Goal: Task Accomplishment & Management: Complete application form

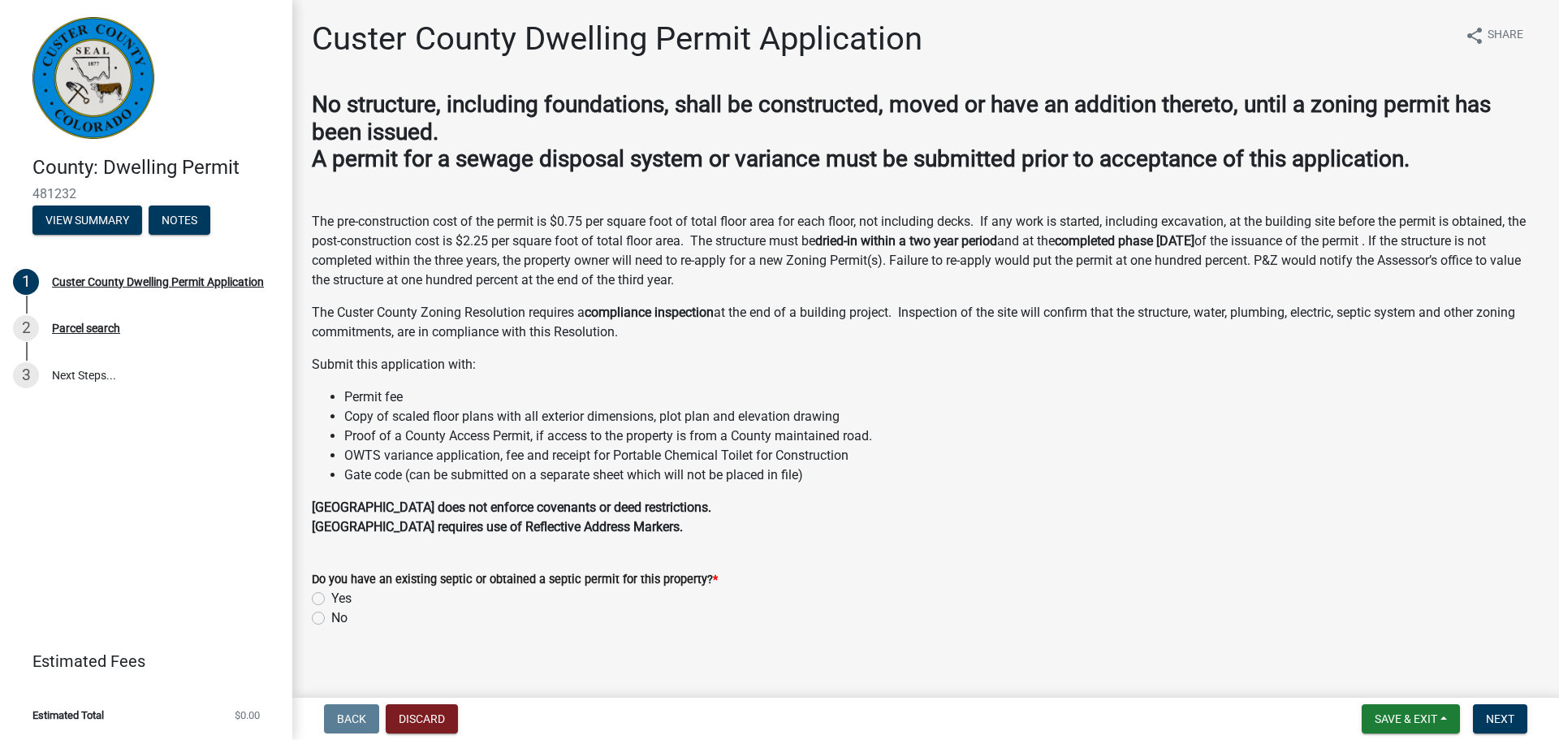
scroll to position [15, 0]
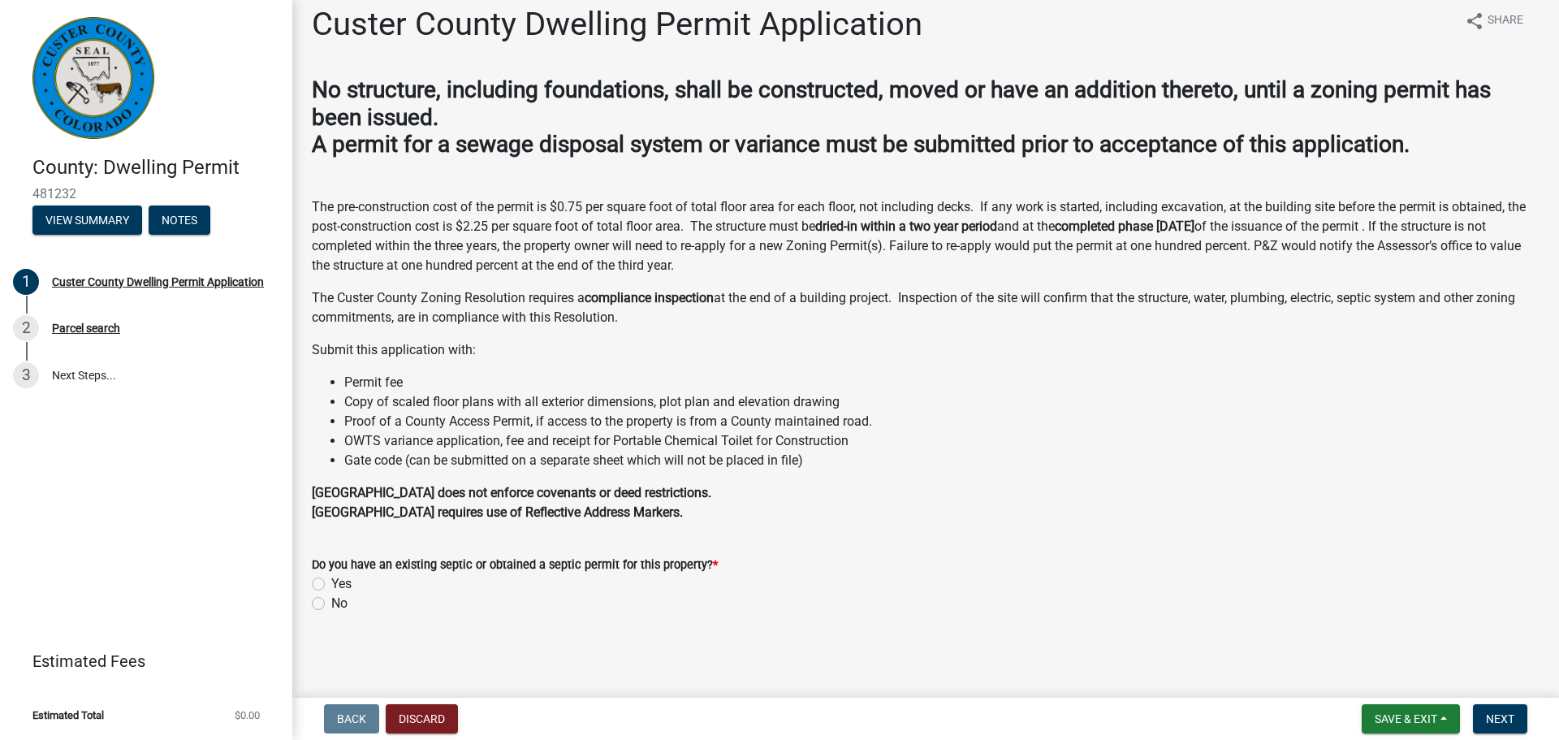
click at [331, 584] on label "Yes" at bounding box center [341, 583] width 20 height 19
click at [331, 584] on input "Yes" at bounding box center [336, 579] width 11 height 11
radio input "true"
click at [1485, 720] on button "Next" at bounding box center [1500, 718] width 54 height 29
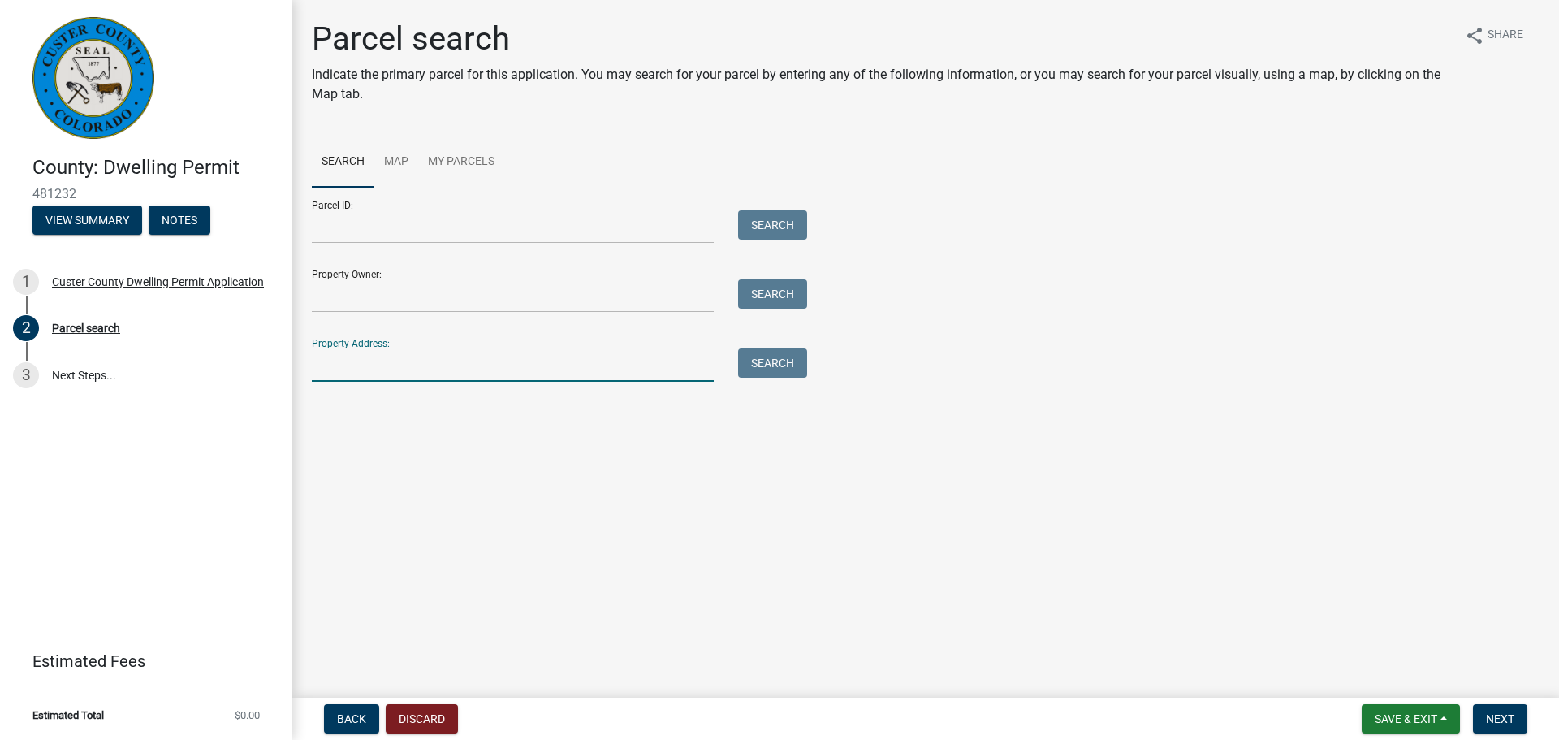
click at [348, 365] on input "Property Address:" at bounding box center [513, 364] width 402 height 33
click at [440, 722] on button "Discard" at bounding box center [422, 718] width 72 height 29
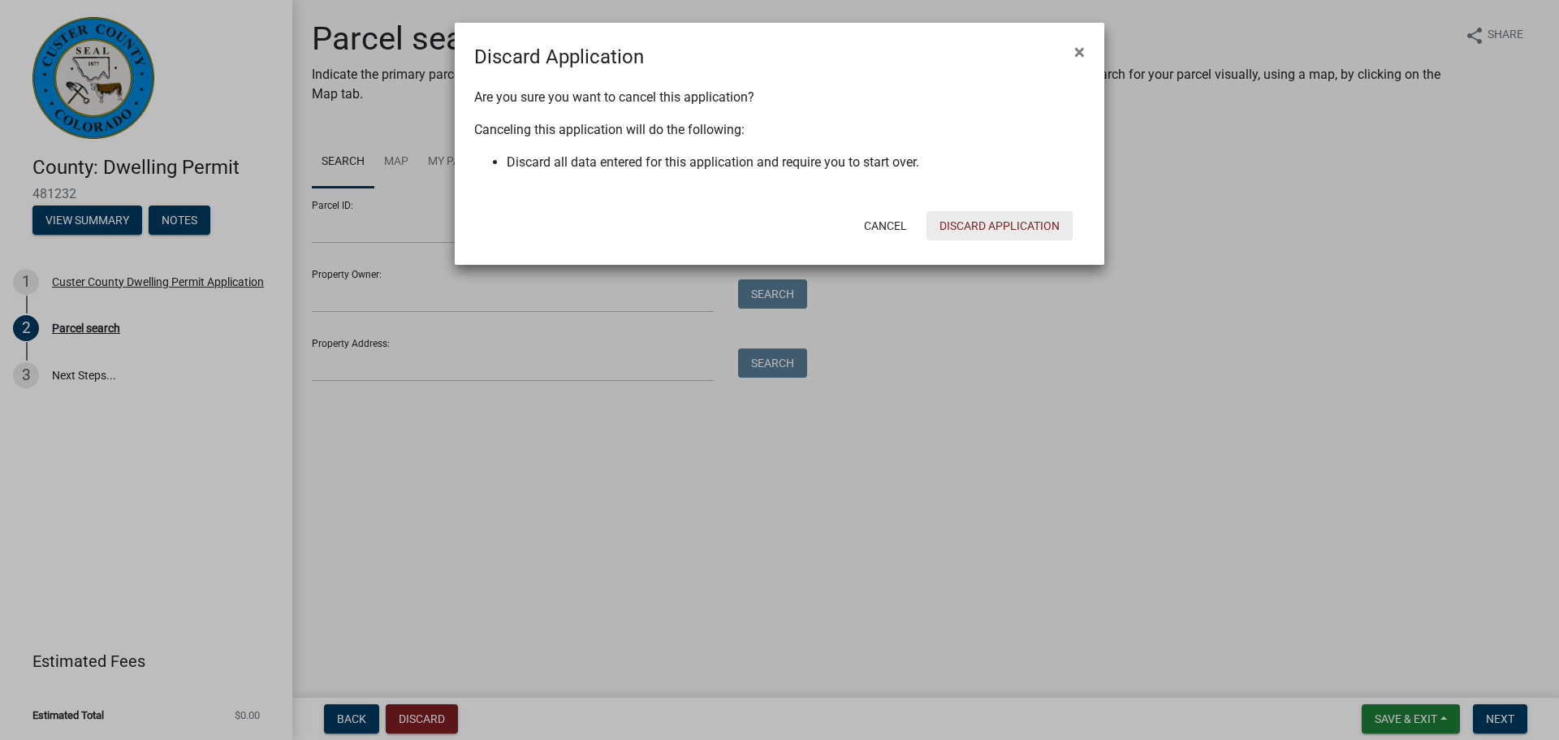
click at [962, 236] on button "Discard Application" at bounding box center [1000, 225] width 146 height 29
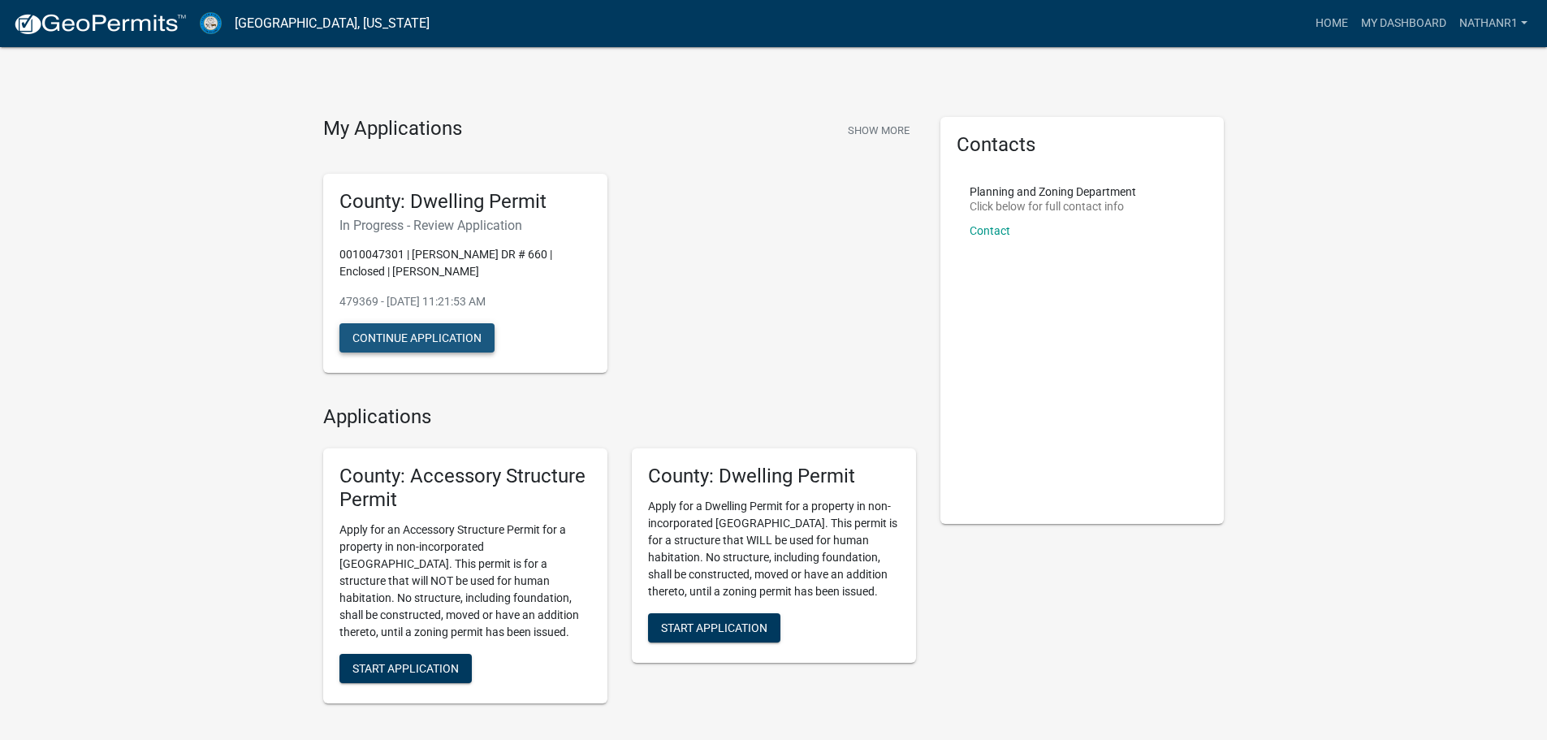
click at [412, 335] on button "Continue Application" at bounding box center [416, 337] width 155 height 29
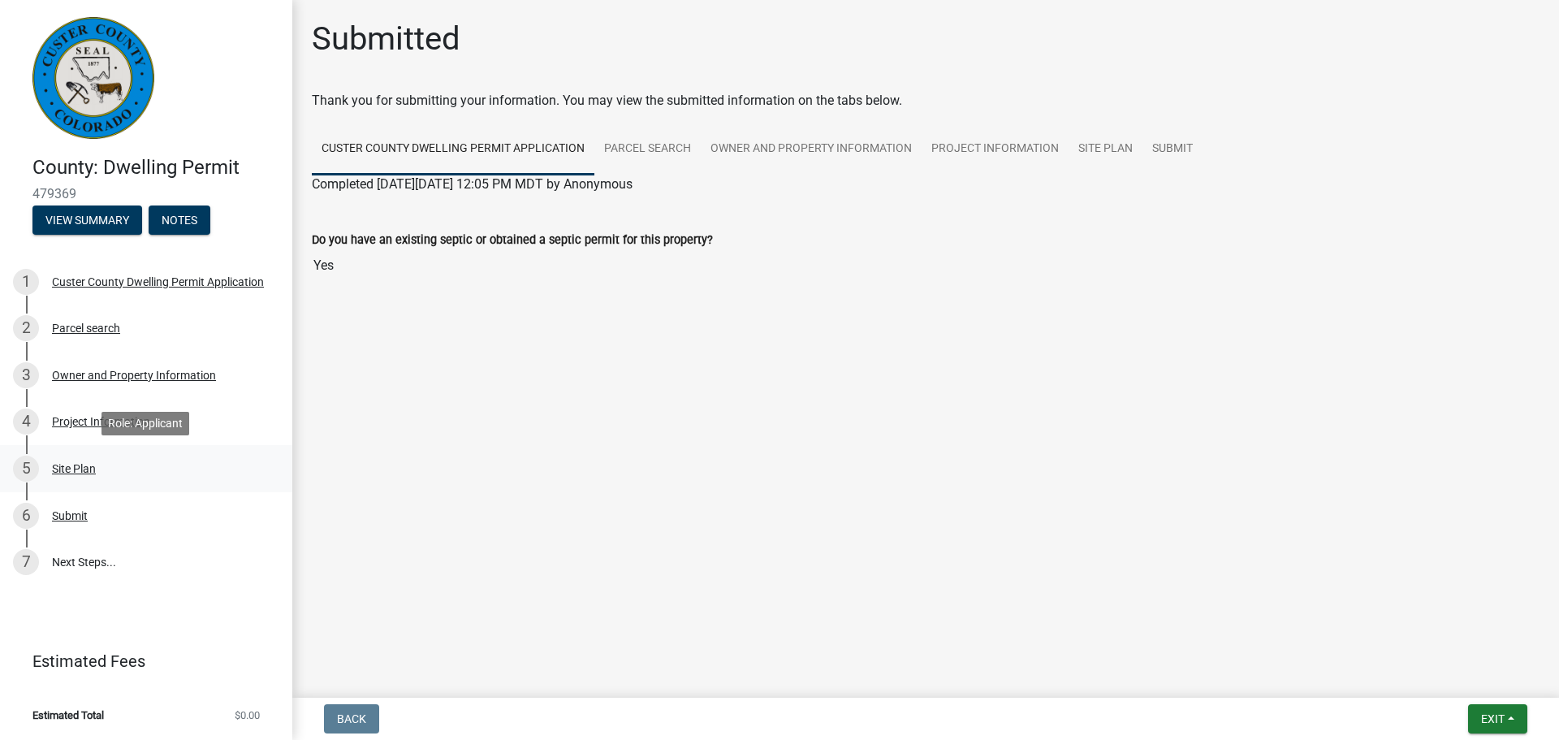
click at [72, 465] on div "Site Plan" at bounding box center [74, 468] width 44 height 11
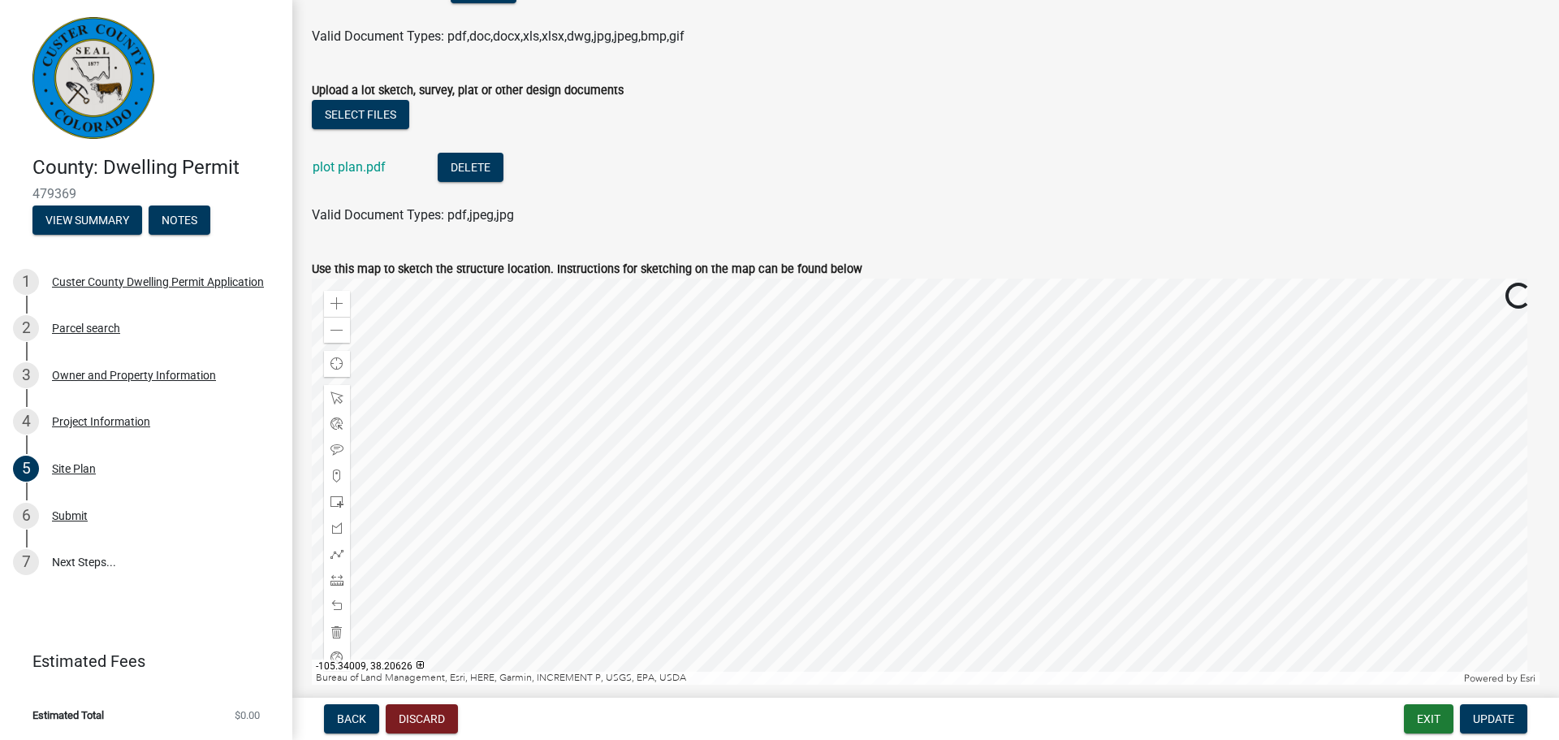
scroll to position [270, 0]
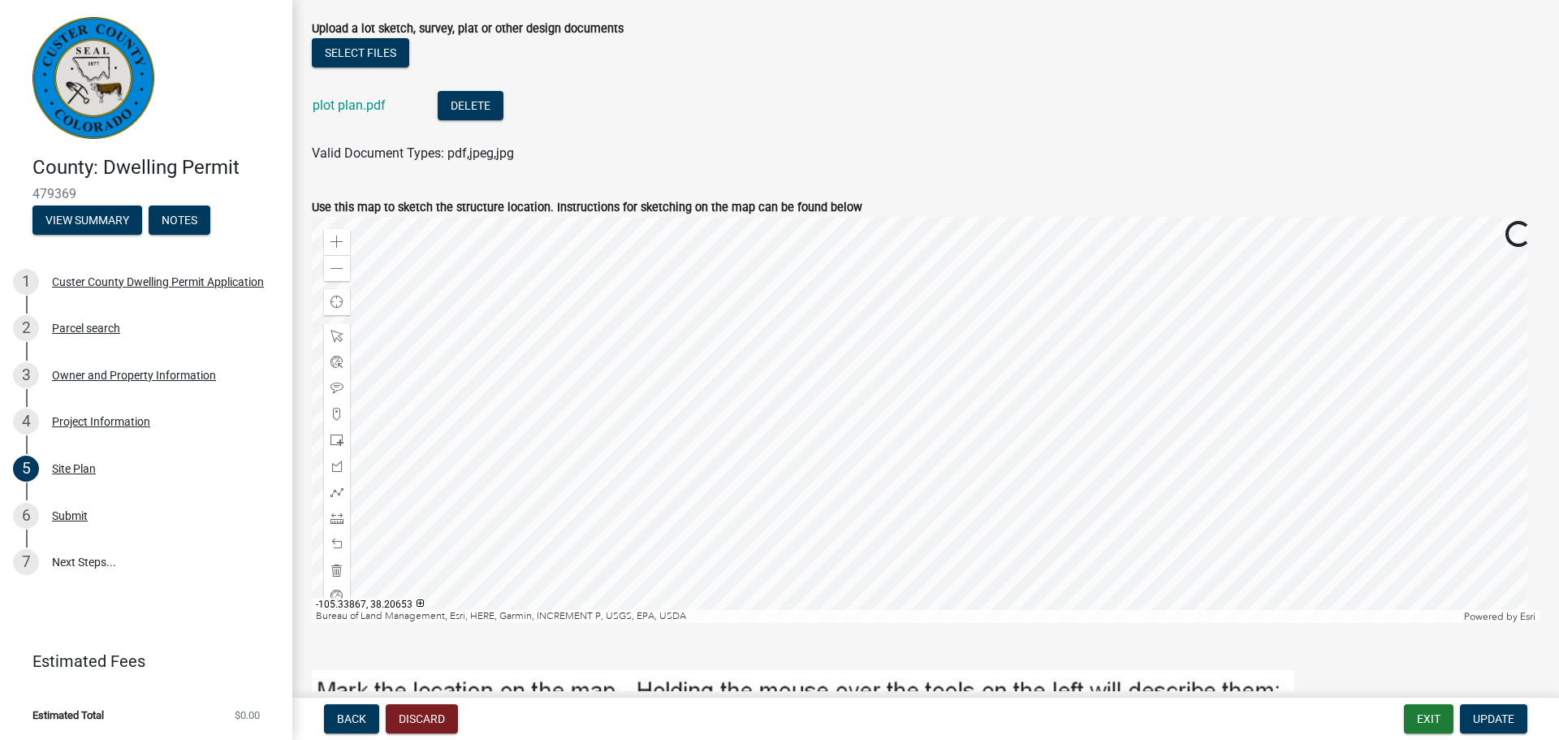
click at [921, 458] on div at bounding box center [926, 420] width 1228 height 406
click at [338, 518] on span at bounding box center [337, 518] width 13 height 13
click at [819, 525] on div at bounding box center [926, 420] width 1228 height 406
click at [819, 527] on div at bounding box center [926, 420] width 1228 height 406
click at [819, 528] on div at bounding box center [926, 420] width 1228 height 406
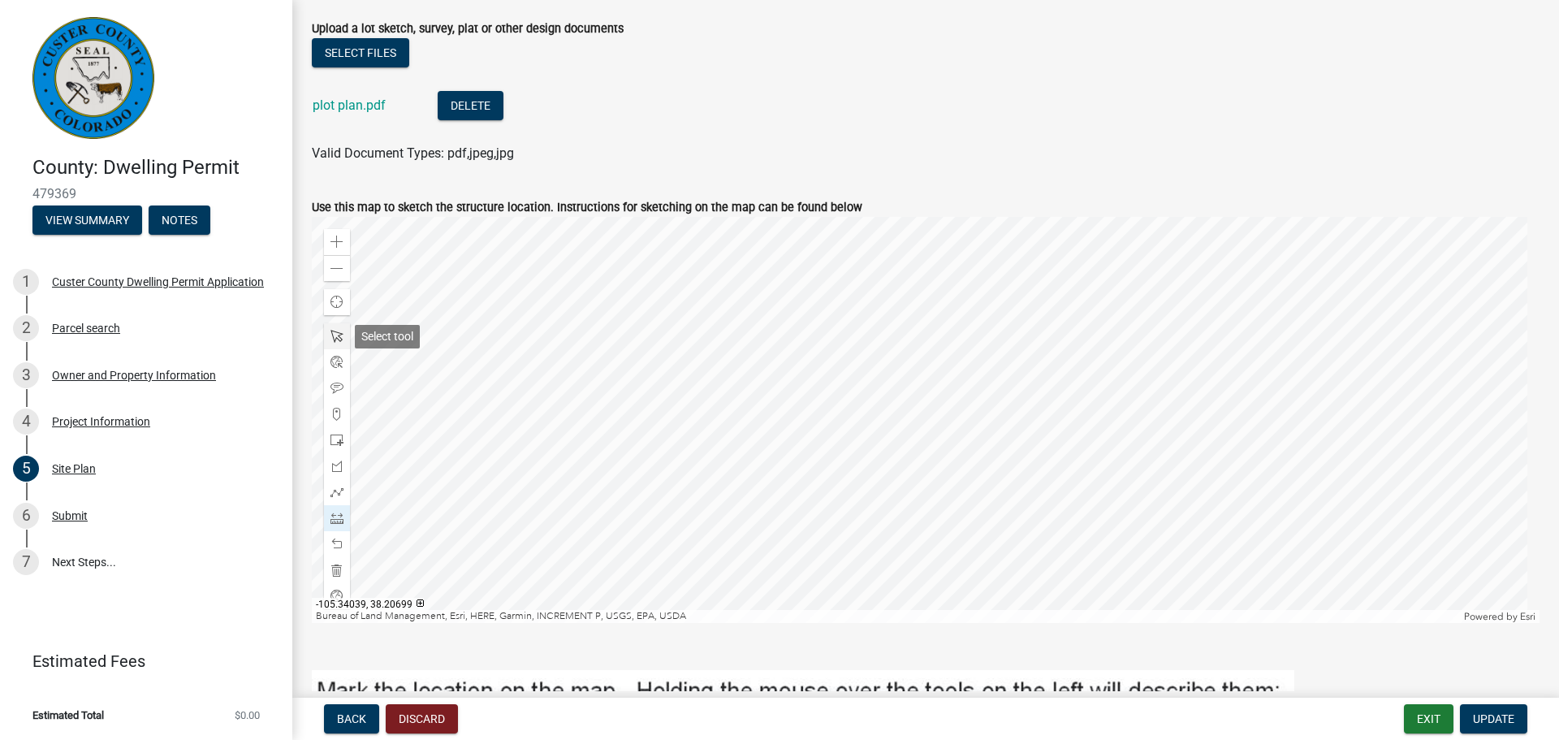
click at [341, 331] on span at bounding box center [337, 336] width 13 height 13
click at [339, 518] on span at bounding box center [337, 518] width 13 height 13
click at [857, 527] on div at bounding box center [926, 420] width 1228 height 406
click at [339, 339] on span at bounding box center [337, 336] width 13 height 13
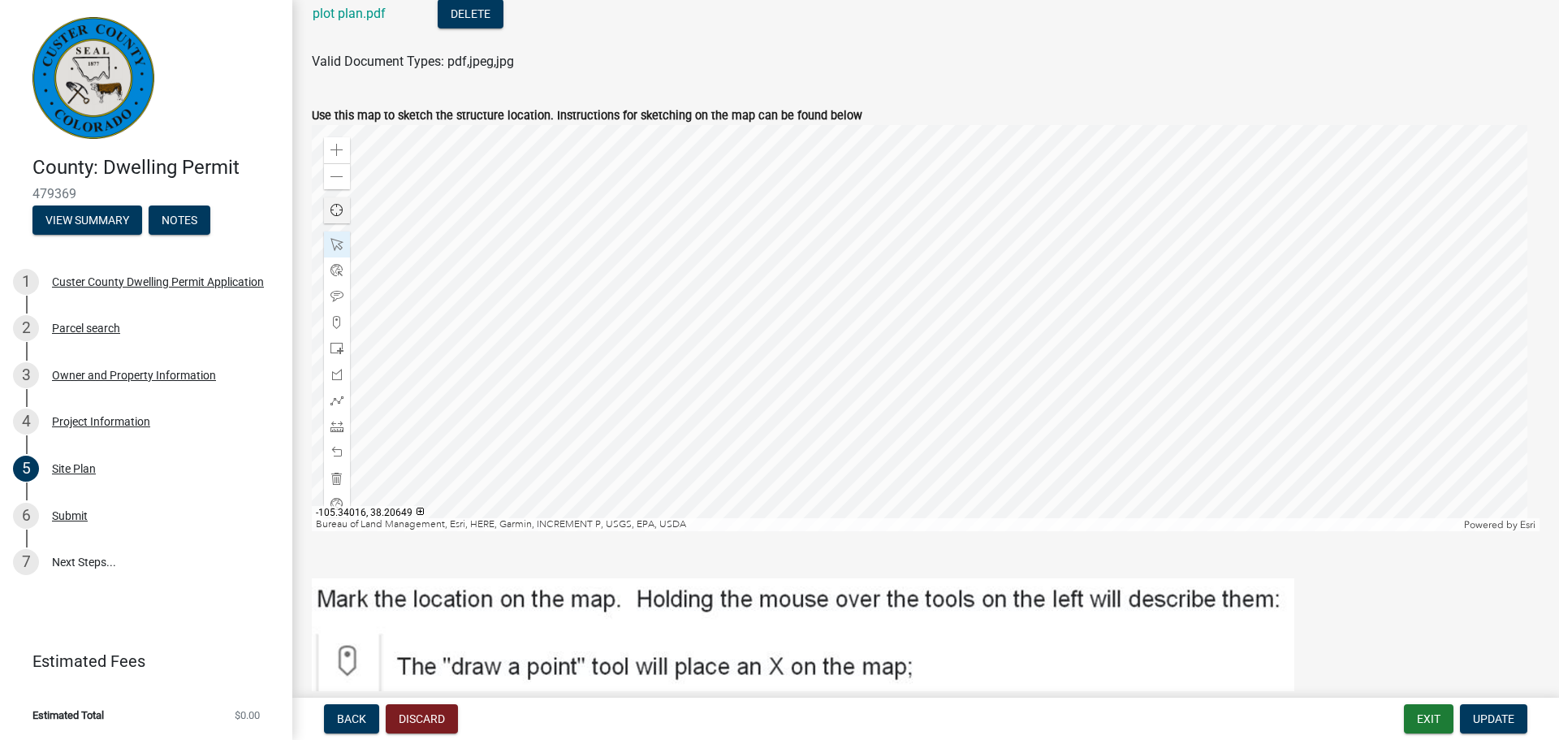
scroll to position [379, 0]
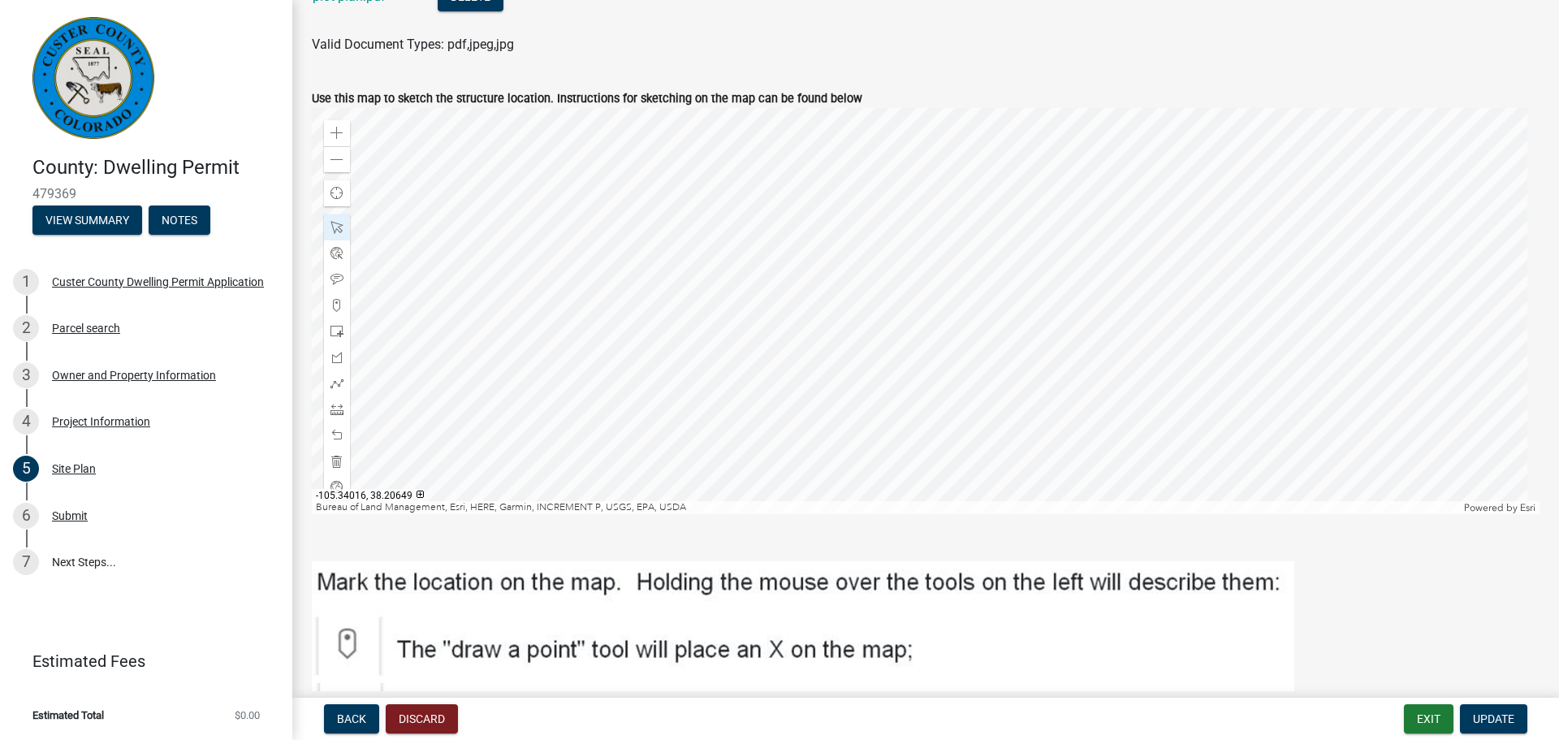
click at [85, 715] on span "Estimated Total" at bounding box center [67, 715] width 71 height 11
click at [60, 563] on link "7 Next Steps..." at bounding box center [146, 561] width 292 height 47
click at [66, 531] on link "6 Submit" at bounding box center [146, 515] width 292 height 47
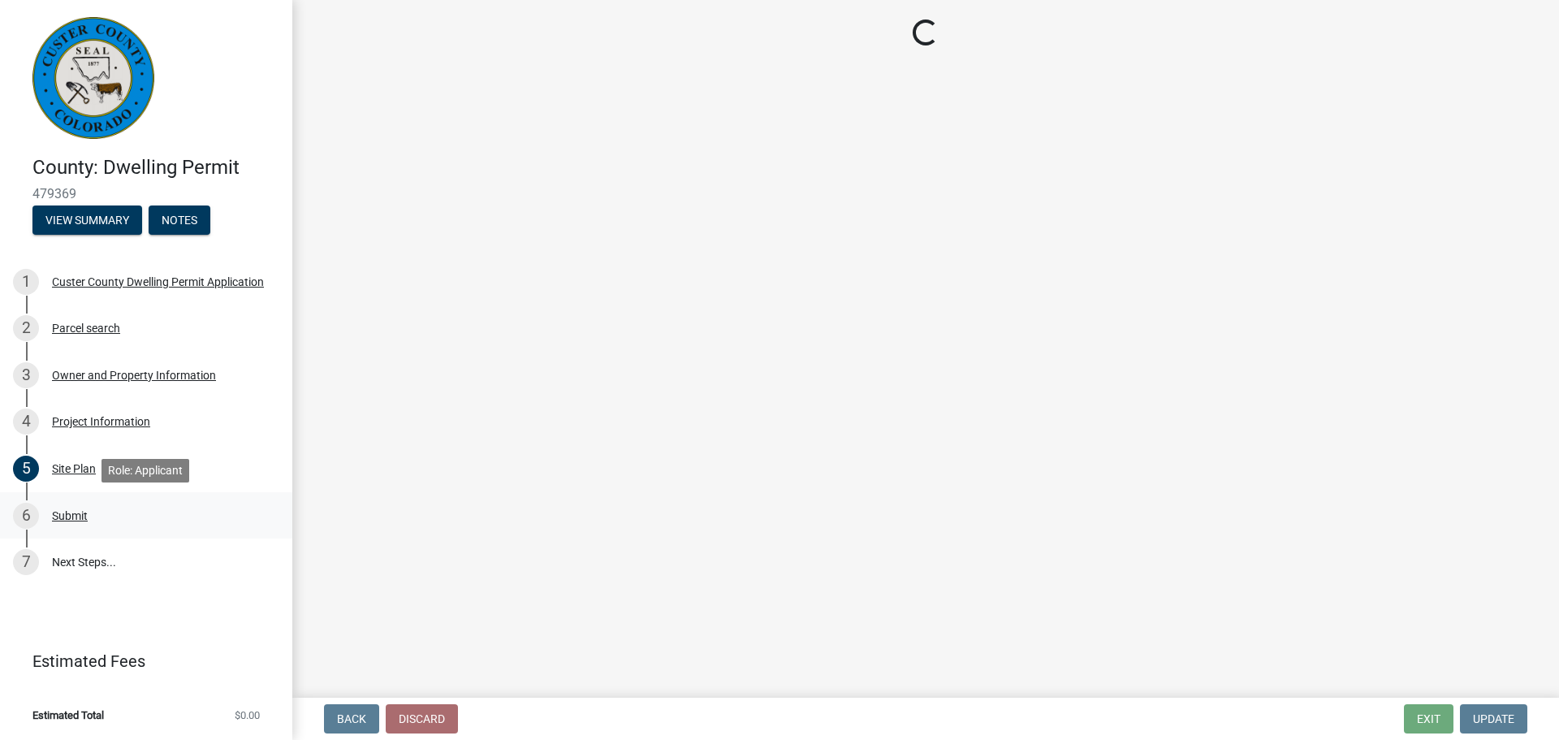
scroll to position [0, 0]
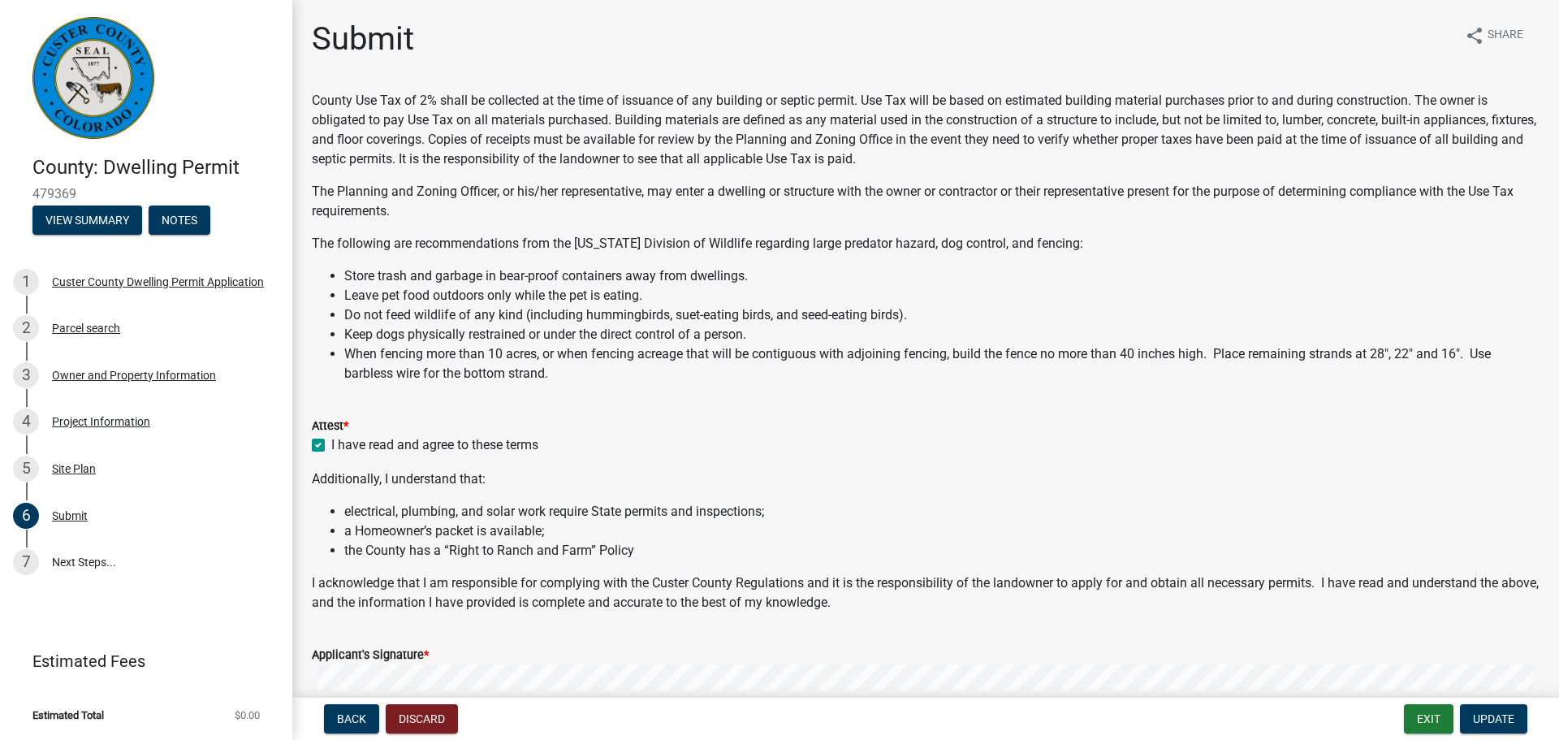
click at [252, 715] on span "$0.00" at bounding box center [247, 715] width 25 height 11
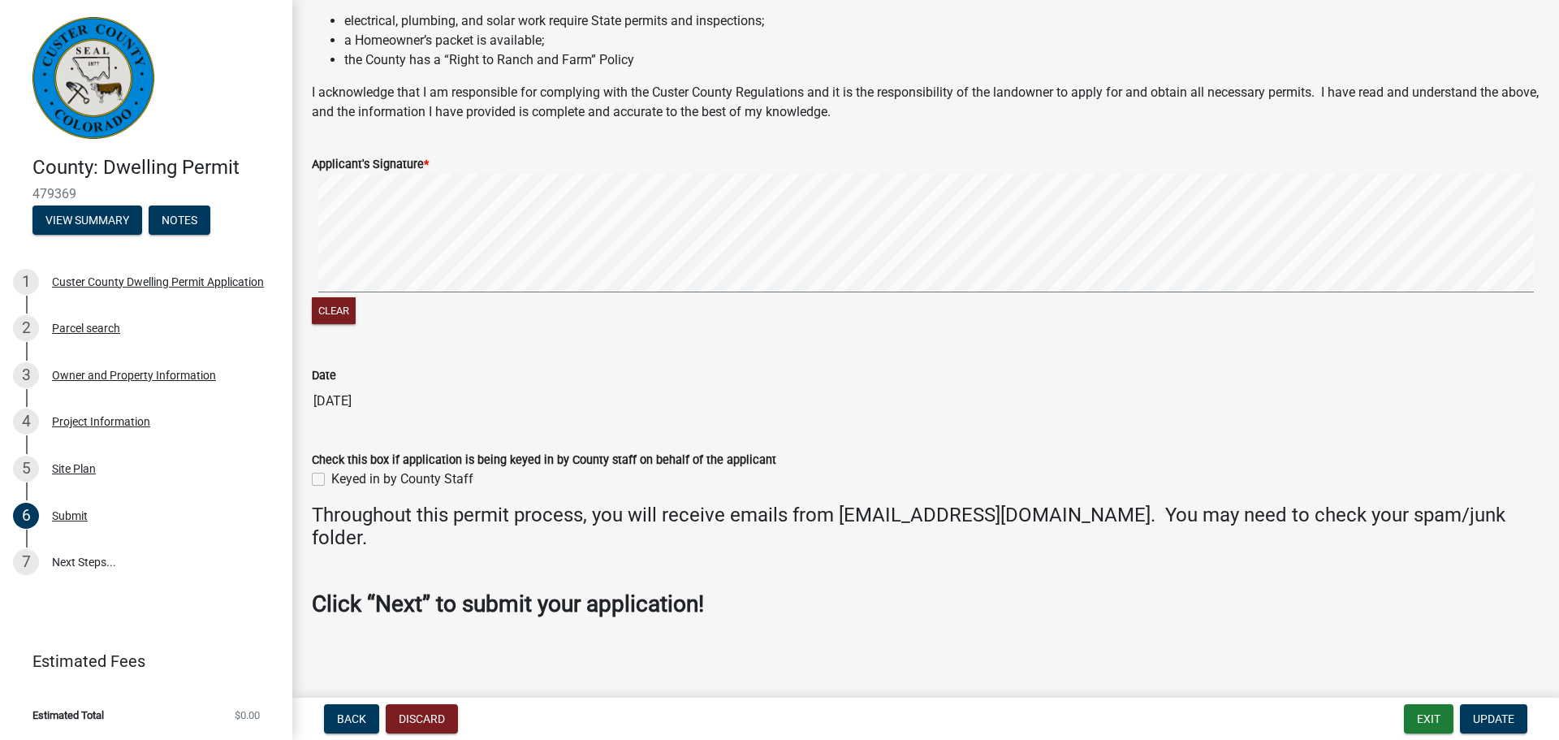
scroll to position [495, 0]
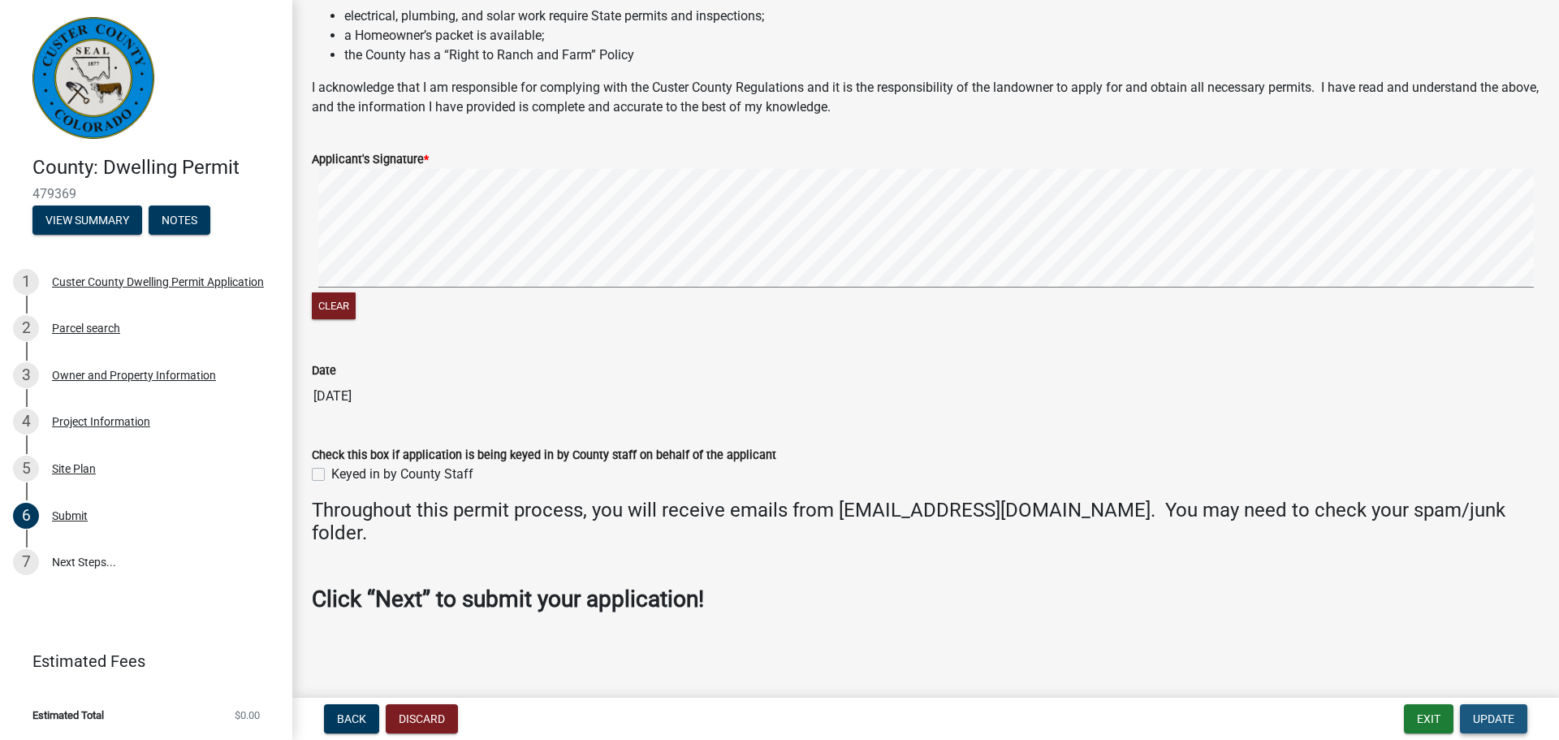
click at [1499, 724] on span "Update" at bounding box center [1493, 718] width 41 height 13
